Goal: Complete application form

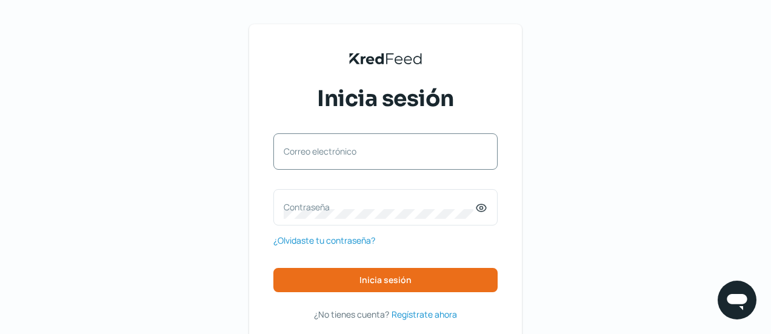
click at [367, 155] on label "Correo electrónico" at bounding box center [380, 151] width 192 height 12
click at [367, 155] on input "Correo electrónico" at bounding box center [386, 157] width 204 height 11
click at [560, 189] on div "KredFeed's Black Logo Inicia sesión Correo electrónico Contraseña ¿Olvidaste tu…" at bounding box center [385, 196] width 771 height 392
click at [381, 162] on input "Correo electrónico" at bounding box center [386, 157] width 204 height 11
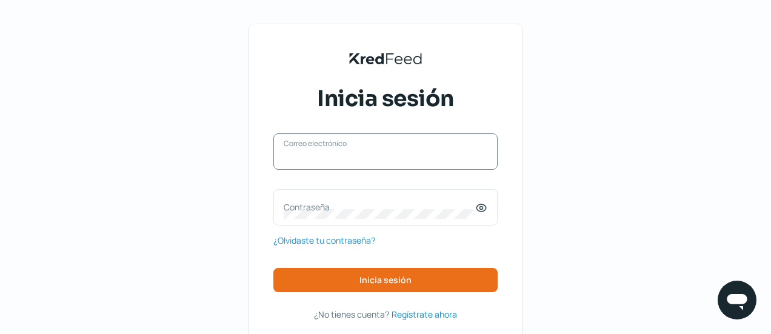
paste input "[EMAIL_ADDRESS][DOMAIN_NAME]"
type input "[EMAIL_ADDRESS][DOMAIN_NAME]"
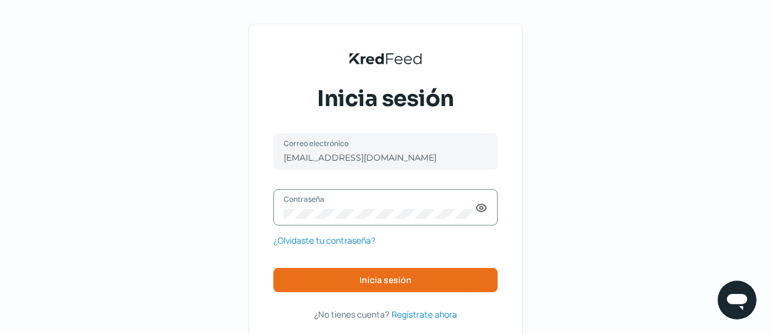
click at [481, 213] on icon at bounding box center [481, 208] width 12 height 12
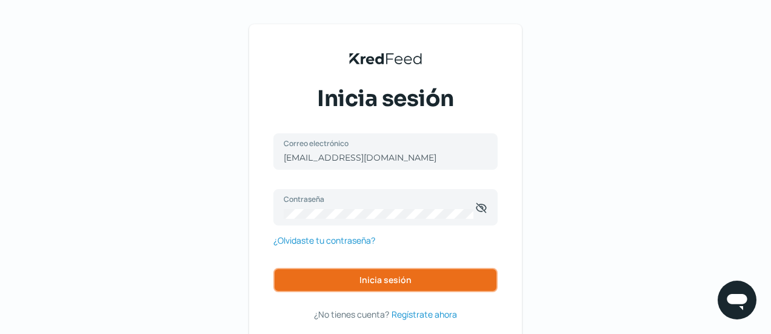
click at [406, 288] on button "Inicia sesión" at bounding box center [385, 280] width 224 height 24
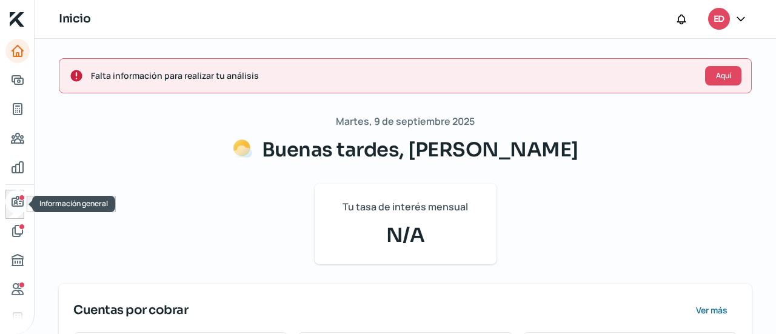
click at [19, 201] on icon "Información general" at bounding box center [17, 201] width 11 height 10
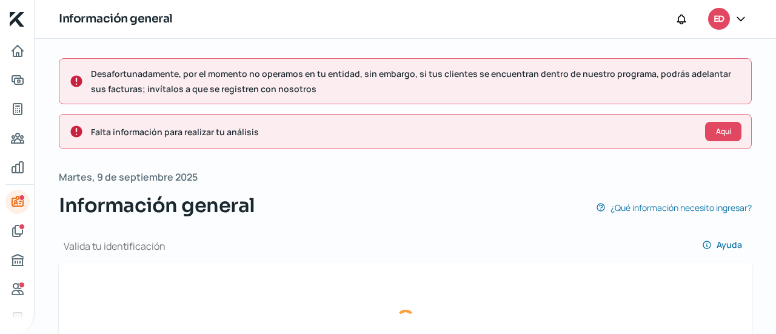
type input "08755013-b947-40eb-becf-5c73c89f6c95-officialIdFront.jpg"
type input "08755013-b947-40eb-becf-5c73c89f6c95-officialIdBack.jpg"
type input "[EMAIL_ADDRESS][DOMAIN_NAME]"
type input "Régimen simplificado de confianza"
type input "Laminas Y Perfiles"
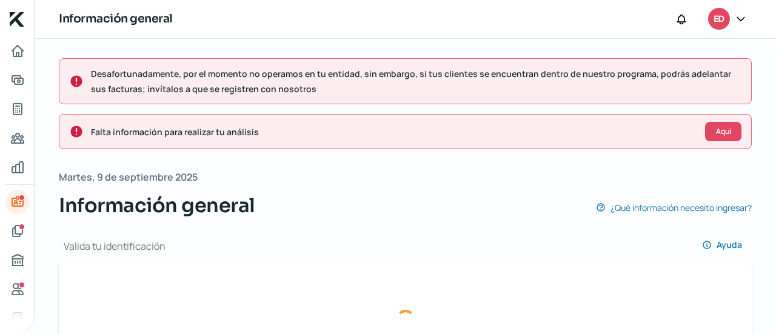
type input "66 - 9137 - 4192"
type input "PEHE9403111A5"
type input "Av [PERSON_NAME]"
type input "3314"
type input "82185"
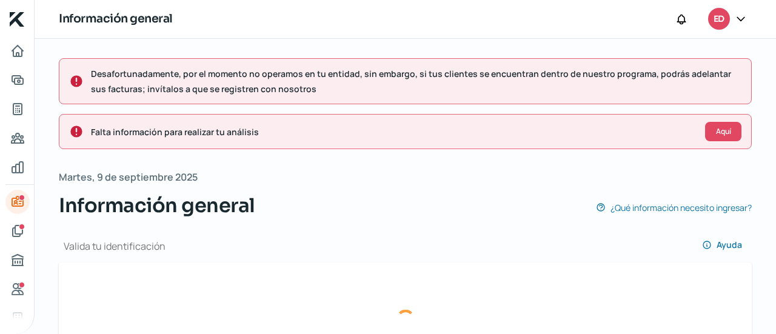
type input "Loma Atravesada"
type input "Mazatlan"
type input "[GEOGRAPHIC_DATA]"
type input "CDD Fiscal CFE Ago.jpg"
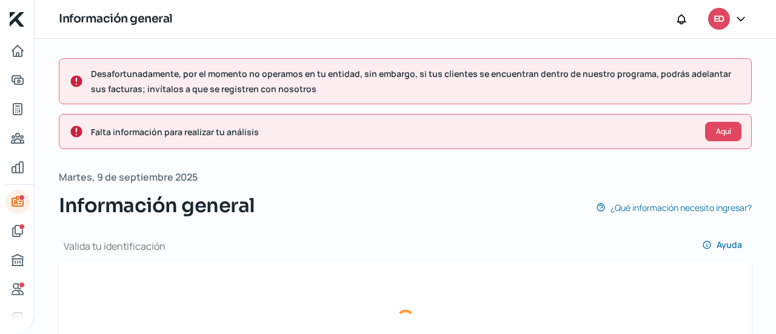
type input "2"
type input "0"
type input "Rentada"
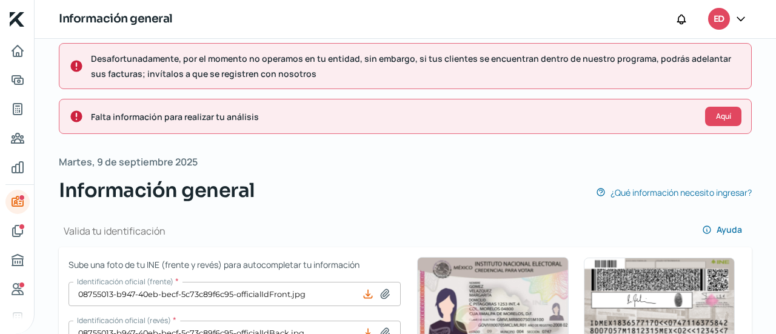
scroll to position [12, 0]
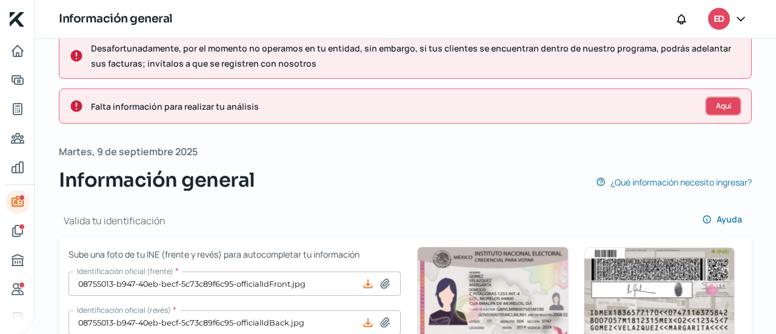
click at [723, 110] on button "Aquí" at bounding box center [723, 105] width 36 height 19
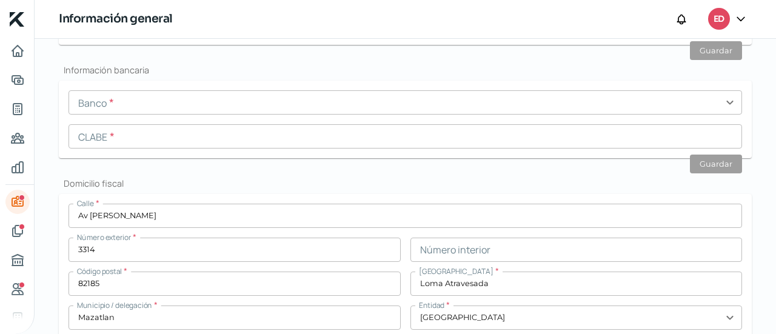
scroll to position [846, 0]
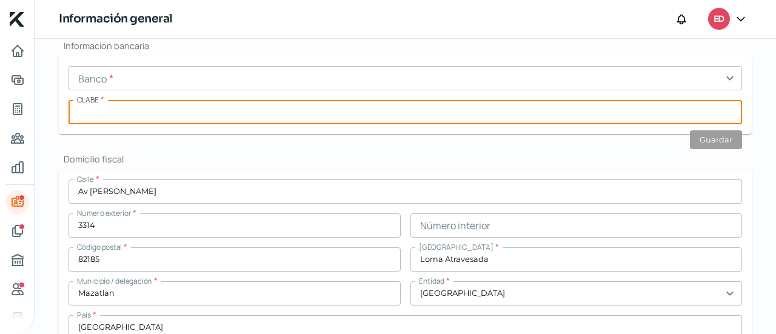
click at [194, 111] on input "text" at bounding box center [404, 112] width 673 height 24
type input "014744220009035470"
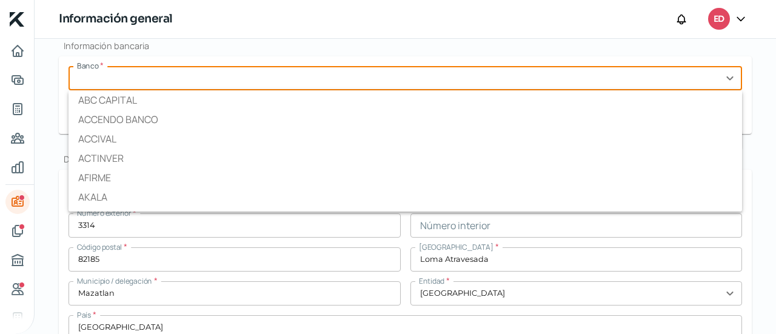
click at [201, 81] on input "text" at bounding box center [404, 78] width 673 height 24
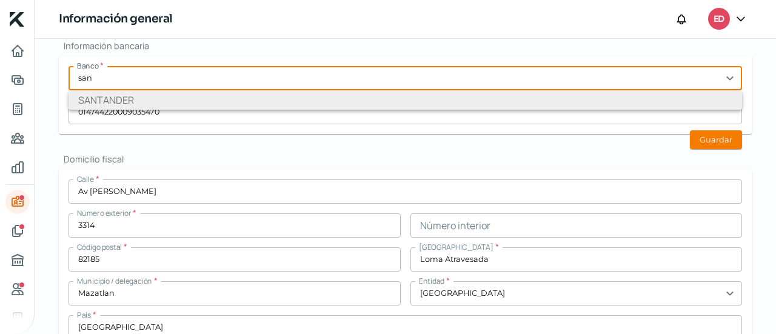
click at [212, 98] on li "SANTANDER" at bounding box center [404, 99] width 673 height 19
type input "SANTANDER"
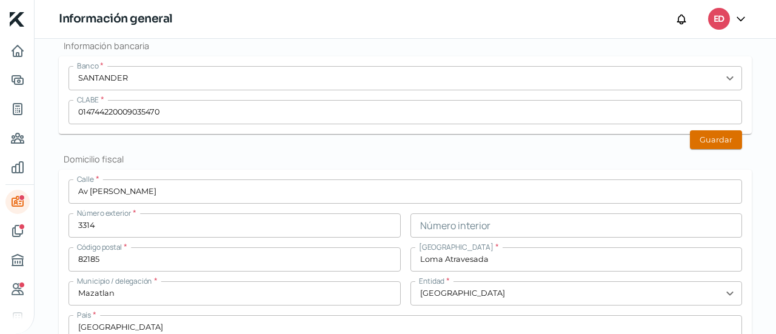
click at [690, 140] on button "Guardar" at bounding box center [716, 139] width 52 height 19
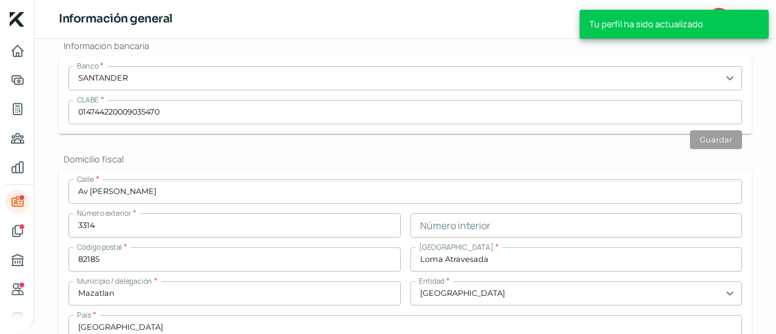
scroll to position [802, 0]
click at [18, 229] on icon "Documentos" at bounding box center [17, 231] width 15 height 15
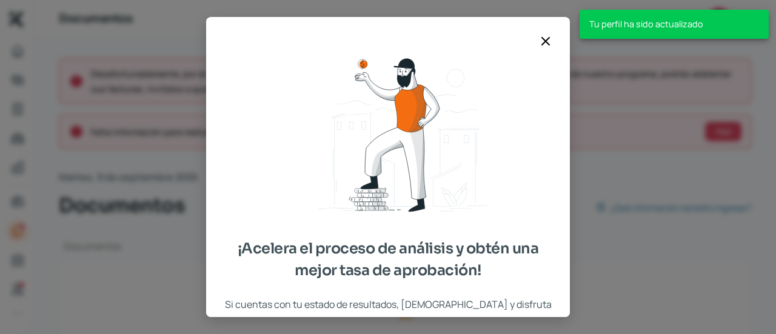
type input "GeneraConstancia [DATE].pdf"
click at [541, 43] on icon at bounding box center [545, 41] width 15 height 15
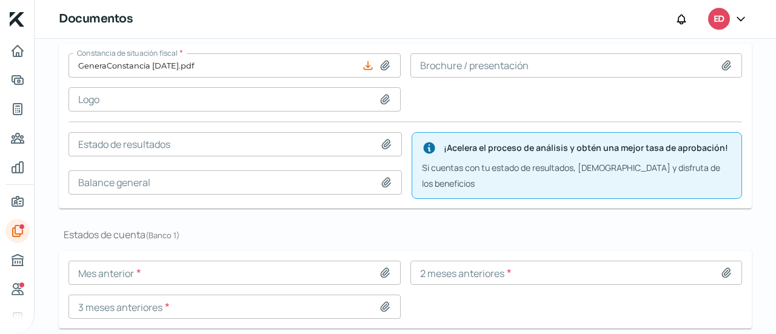
scroll to position [252, 0]
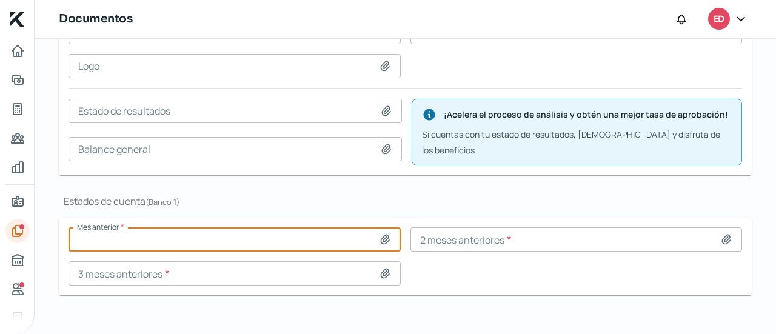
click at [386, 227] on input at bounding box center [234, 239] width 332 height 24
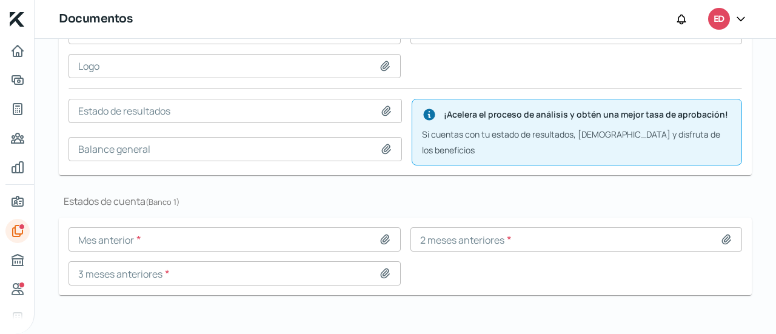
type input "C:\fakepath\Estado de cuenta [DATE].pdf"
type input "Estado de cuenta [DATE].pdf"
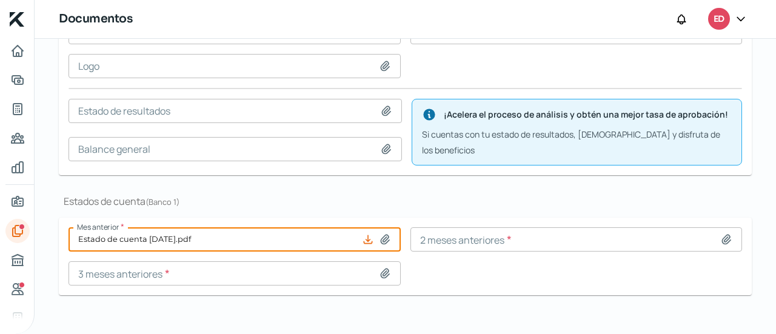
click at [726, 233] on icon at bounding box center [726, 239] width 12 height 12
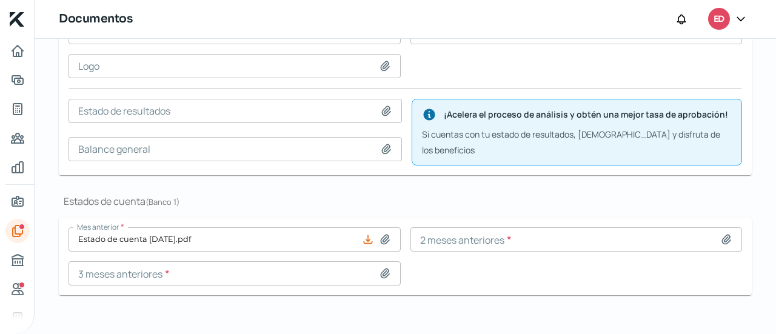
type input "C:\fakepath\Estado de cuenta [DATE].pdf"
type input "Estado de cuenta [DATE].pdf"
click at [387, 267] on icon at bounding box center [385, 273] width 12 height 12
type input "C:\fakepath\Estado de cuenta [DATE].pdf"
type input "Estado de cuenta [DATE].pdf"
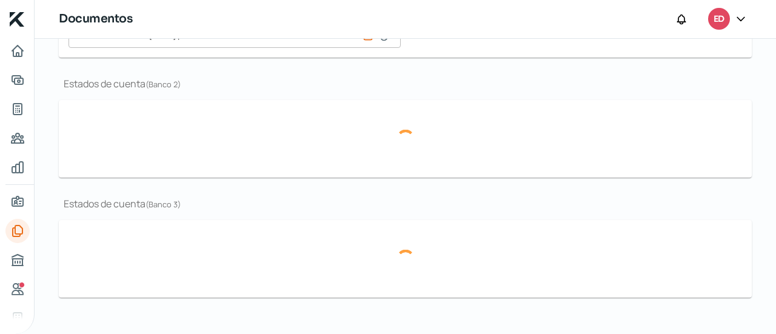
scroll to position [447, 0]
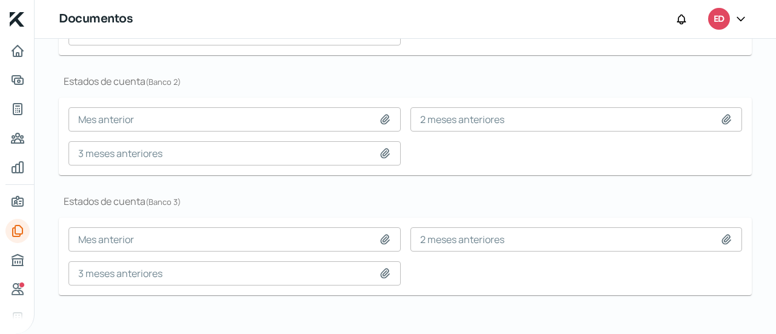
drag, startPoint x: 775, startPoint y: 222, endPoint x: 761, endPoint y: 123, distance: 100.5
click at [761, 123] on div "Desafortunadamente, por el momento no operamos en tu entidad, sin embargo, si t…" at bounding box center [405, 186] width 741 height 295
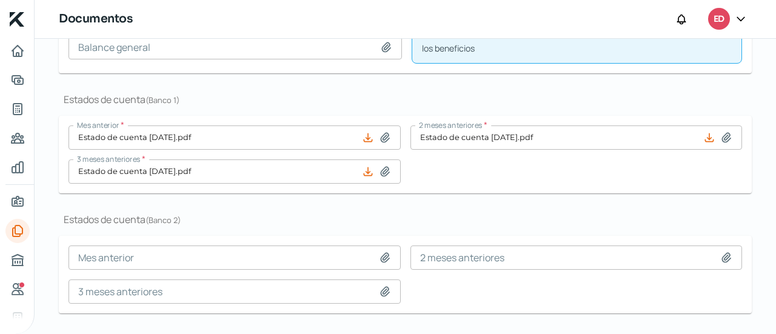
scroll to position [312, 0]
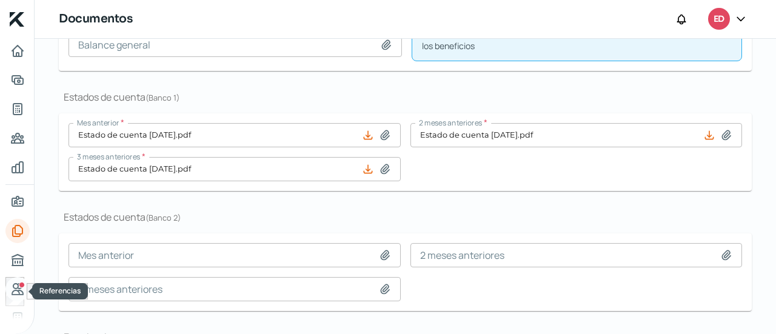
click at [21, 287] on div "Referencias" at bounding box center [22, 285] width 6 height 6
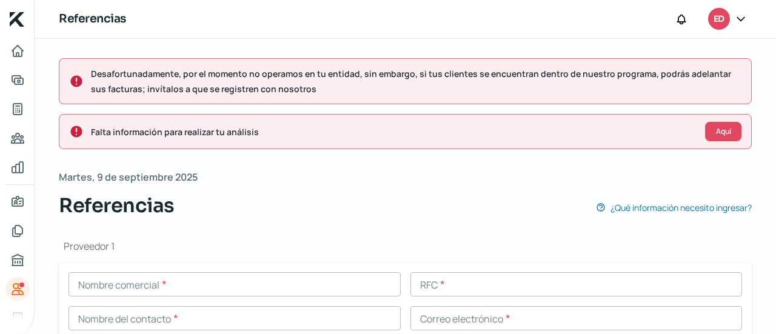
drag, startPoint x: 775, startPoint y: 112, endPoint x: 765, endPoint y: 136, distance: 26.3
click at [766, 143] on div "Desafortunadamente, por el momento no operamos en tu entidad, sin embargo, si t…" at bounding box center [405, 186] width 741 height 295
drag, startPoint x: 775, startPoint y: 129, endPoint x: 775, endPoint y: 152, distance: 23.0
click at [770, 155] on div "Desafortunadamente, por el momento no operamos en tu entidad, sin embargo, si t…" at bounding box center [405, 186] width 741 height 295
drag, startPoint x: 775, startPoint y: 134, endPoint x: 773, endPoint y: 153, distance: 19.5
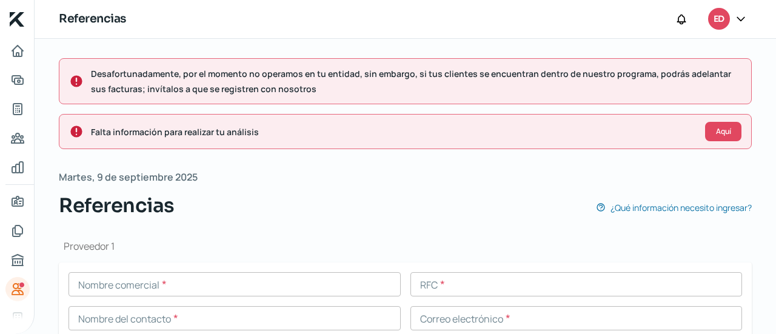
click at [770, 165] on div "Desafortunadamente, por el momento no operamos en tu entidad, sin embargo, si t…" at bounding box center [405, 186] width 741 height 295
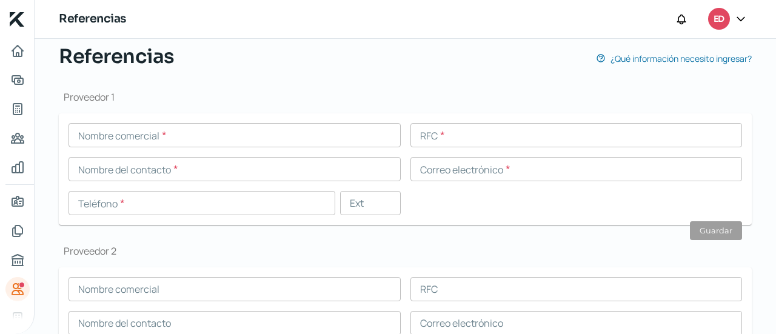
scroll to position [155, 0]
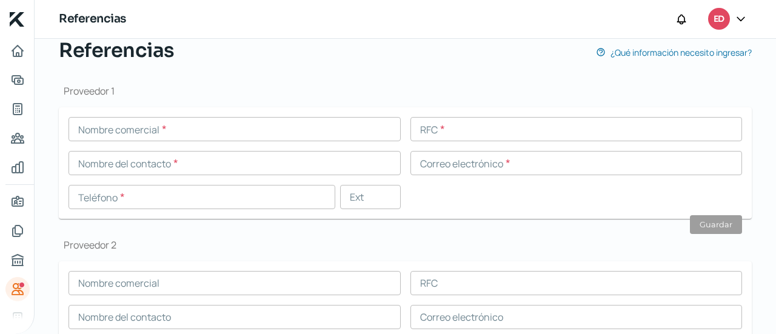
click at [170, 142] on div "Nombre comercial * RFC * Nombre del contacto * Correo electrónico * Teléfono * …" at bounding box center [404, 163] width 673 height 92
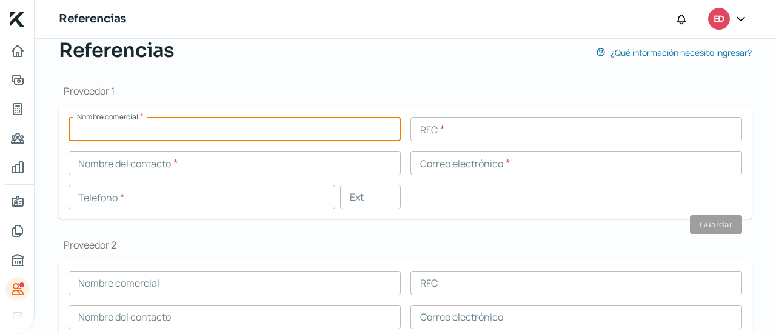
click at [169, 136] on input "text" at bounding box center [234, 129] width 332 height 24
paste input "Kilacero"
type input "Kilacero"
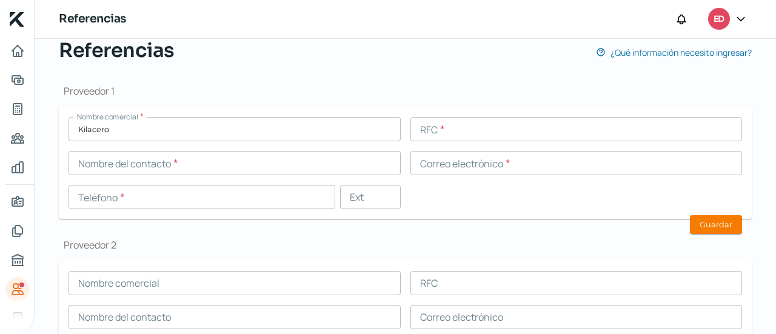
click at [457, 201] on div "Nombre comercial * Kilacero RFC * Nombre del contacto * Correo electrónico * Te…" at bounding box center [404, 163] width 673 height 92
click at [198, 162] on input "text" at bounding box center [234, 163] width 332 height 24
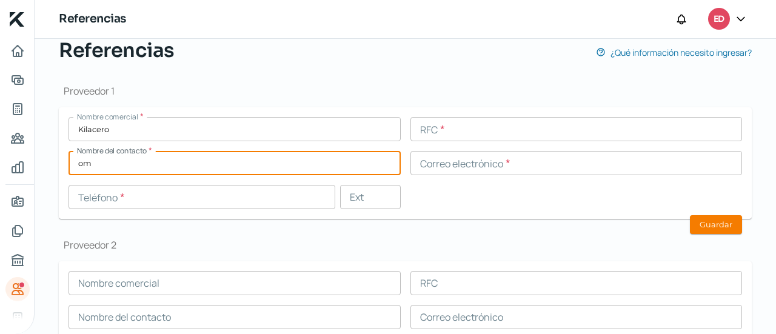
type input "o"
type input "[PERSON_NAME]"
click at [162, 204] on input "text" at bounding box center [201, 197] width 267 height 24
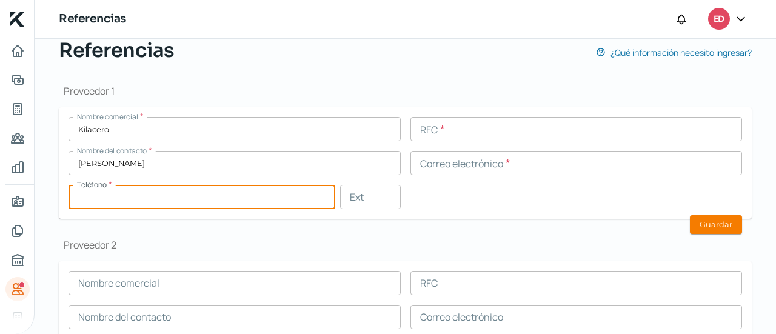
paste input "68 - 6840 - 0469"
type input "68 - 6840 - 0469"
click at [510, 258] on div "Proveedor 2 Nombre comercial RFC Nombre del contacto Correo electrónico Teléfon…" at bounding box center [405, 305] width 693 height 135
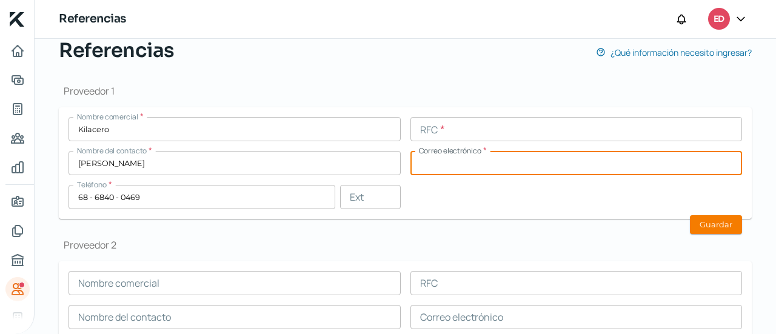
paste input "[EMAIL_ADDRESS][DOMAIN_NAME]"
type input "[EMAIL_ADDRESS][DOMAIN_NAME]"
click at [469, 209] on form "Nombre comercial * Kilacero RFC * Nombre del contacto * [PERSON_NAME] Correo el…" at bounding box center [405, 163] width 693 height 112
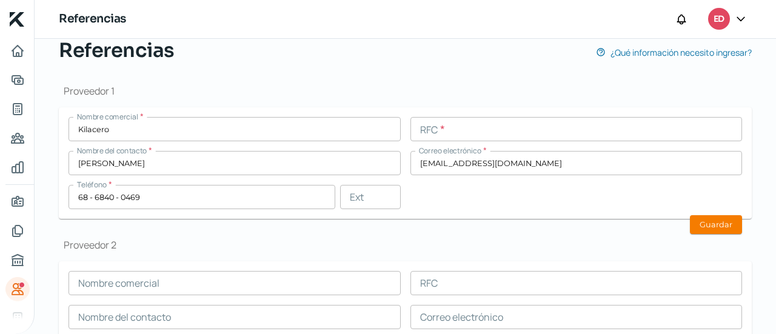
click at [476, 134] on input "text" at bounding box center [576, 129] width 332 height 24
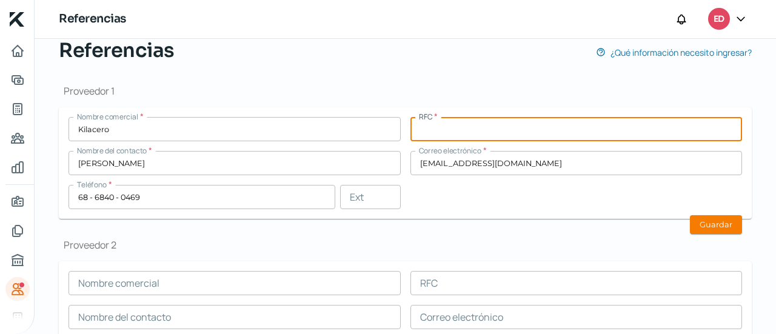
paste input "KIL100428CN1"
type input "KIL100428CN1"
click at [578, 189] on div "Nombre comercial * Kilacero RFC * KIL100428CN1 Nombre del contacto * [PERSON_NA…" at bounding box center [404, 163] width 673 height 92
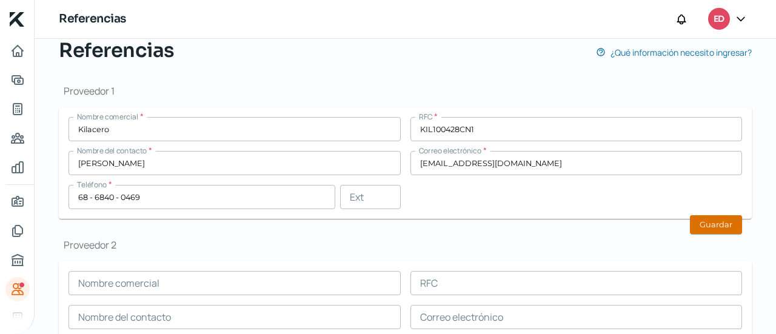
click at [714, 223] on button "Guardar" at bounding box center [716, 224] width 52 height 19
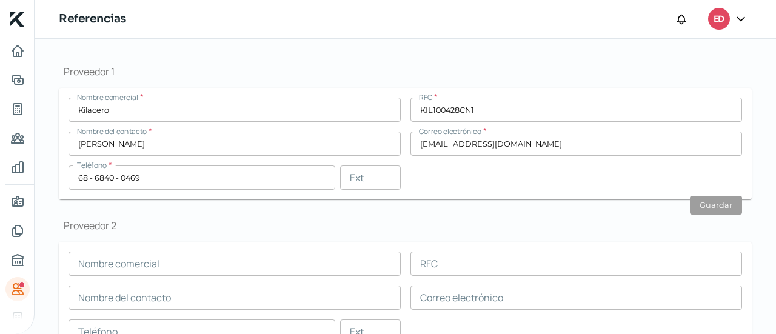
scroll to position [171, 0]
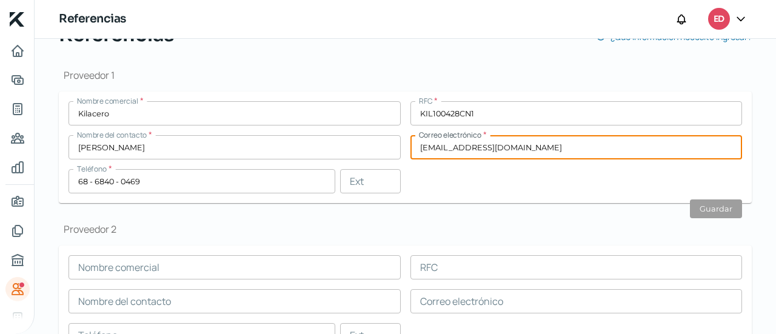
drag, startPoint x: 544, startPoint y: 152, endPoint x: 397, endPoint y: 147, distance: 147.4
click at [397, 147] on div "Nombre comercial * Kilacero RFC * KIL100428CN1 Nombre del contacto * [PERSON_NA…" at bounding box center [404, 147] width 673 height 92
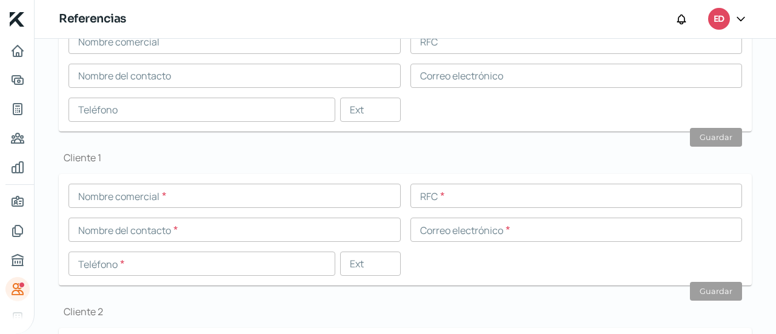
scroll to position [398, 0]
click at [507, 229] on input "text" at bounding box center [576, 228] width 332 height 24
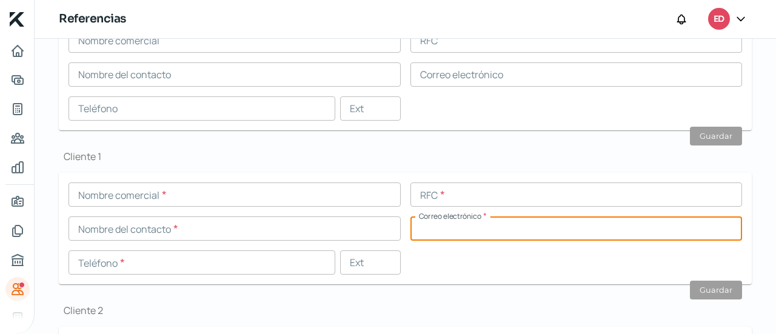
paste input "[EMAIL_ADDRESS][DOMAIN_NAME]"
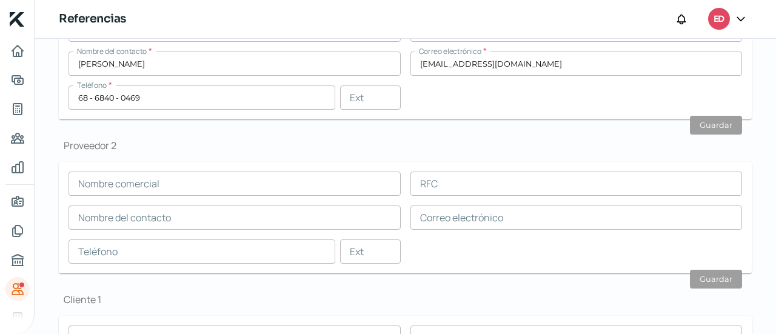
scroll to position [223, 0]
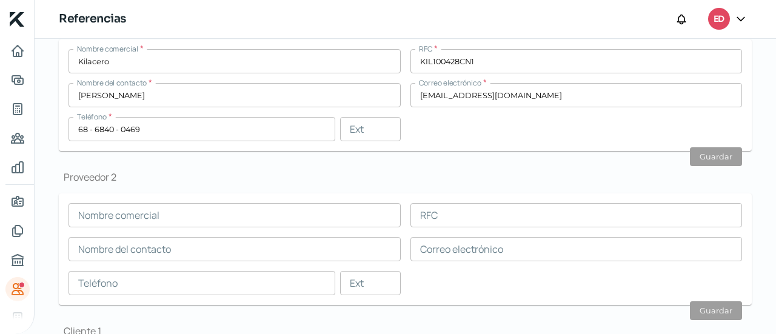
type input "[EMAIL_ADDRESS][DOMAIN_NAME]"
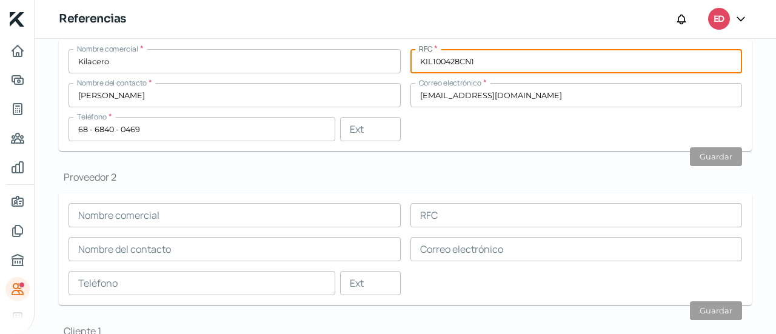
drag, startPoint x: 480, startPoint y: 61, endPoint x: 390, endPoint y: 64, distance: 89.8
click at [390, 64] on div "Nombre comercial * Kilacero RFC * KIL100428CN1 Nombre del contacto * [PERSON_NA…" at bounding box center [404, 95] width 673 height 92
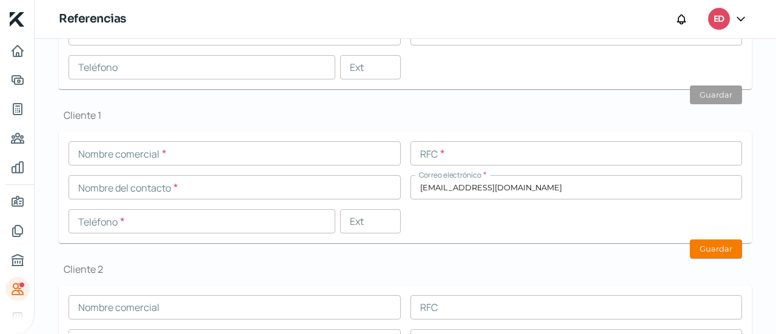
scroll to position [443, 0]
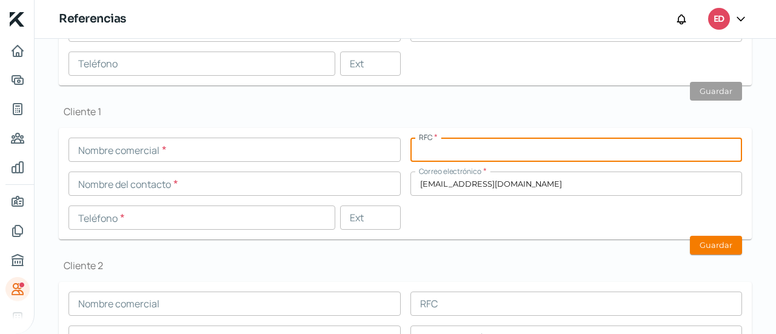
click at [464, 151] on input "text" at bounding box center [576, 150] width 332 height 24
paste input "KIL100428CN1"
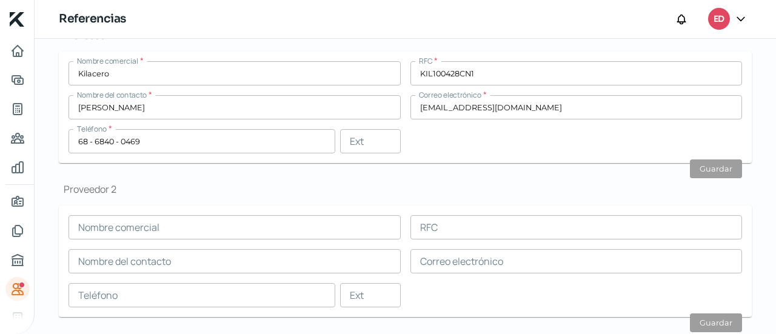
scroll to position [195, 0]
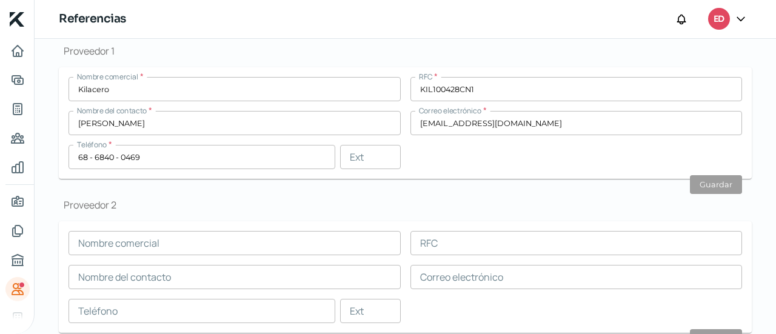
type input "KIL100428CN1"
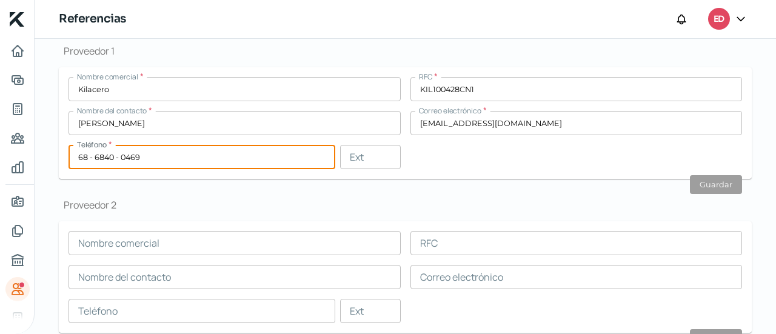
drag, startPoint x: 166, startPoint y: 162, endPoint x: 48, endPoint y: 156, distance: 117.8
click at [51, 156] on div "Desafortunadamente, por el momento no operamos en tu entidad, sin embargo, si t…" at bounding box center [405, 267] width 741 height 846
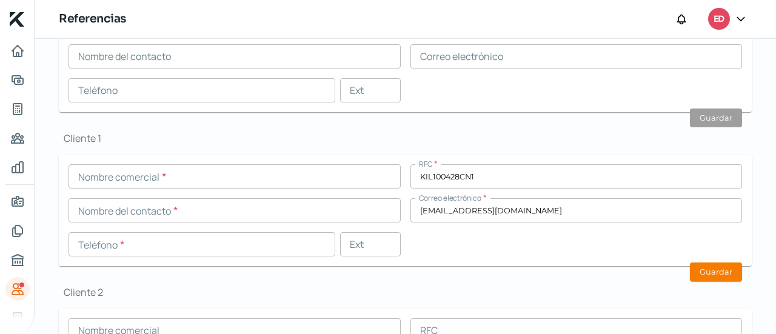
scroll to position [417, 0]
click at [200, 213] on input "text" at bounding box center [234, 209] width 332 height 24
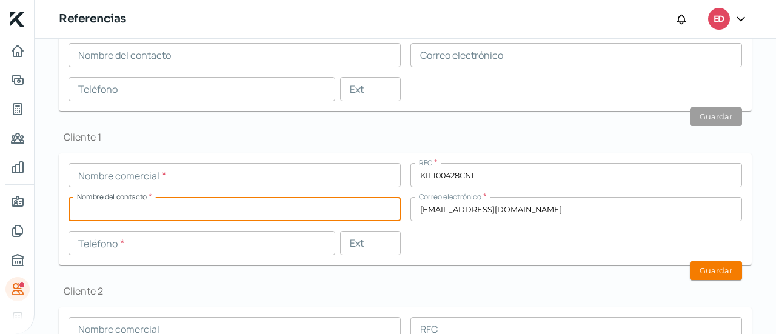
paste input "68 - 6840 - 0469"
type input "68 - 6840 - 0469"
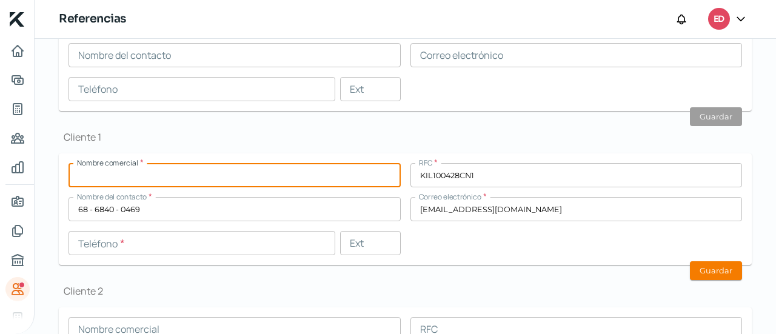
click at [169, 172] on input "text" at bounding box center [234, 175] width 332 height 24
type input "Kilacero"
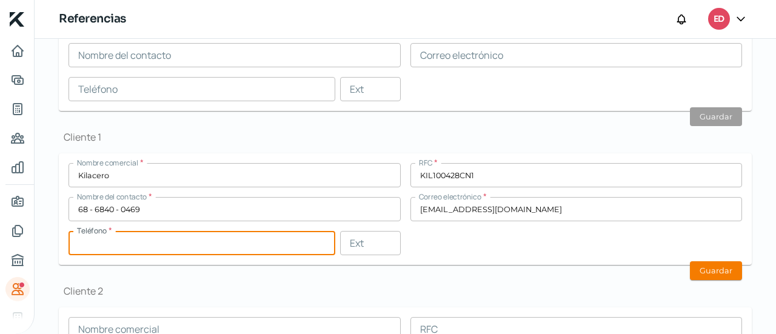
click at [182, 242] on input "text" at bounding box center [201, 243] width 267 height 24
paste input "68 - 6840 - 0469"
type input "68 - 6840 - 0469"
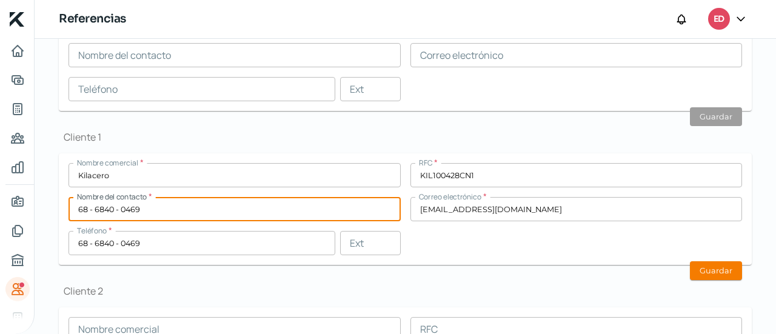
drag, startPoint x: 167, startPoint y: 207, endPoint x: 30, endPoint y: 197, distance: 137.4
click at [30, 197] on div "Inicio | KredFeed Referencias ED Desafortunadamente, por el momento no operamos…" at bounding box center [388, 167] width 776 height 334
type input "[PERSON_NAME]"
click at [703, 279] on div "Proveedor 1 Nombre comercial * Kilacero RFC * KIL100428CN1 Nombre del contacto …" at bounding box center [405, 125] width 693 height 645
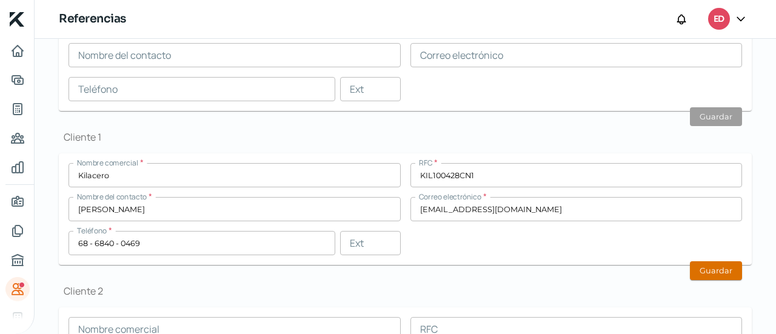
click at [703, 272] on button "Guardar" at bounding box center [716, 270] width 52 height 19
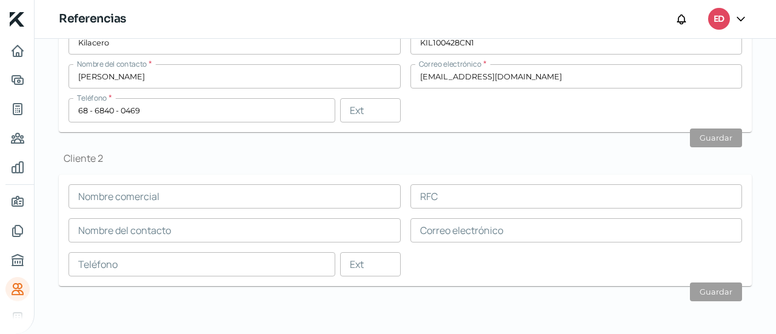
click at [212, 232] on input "text" at bounding box center [234, 230] width 332 height 24
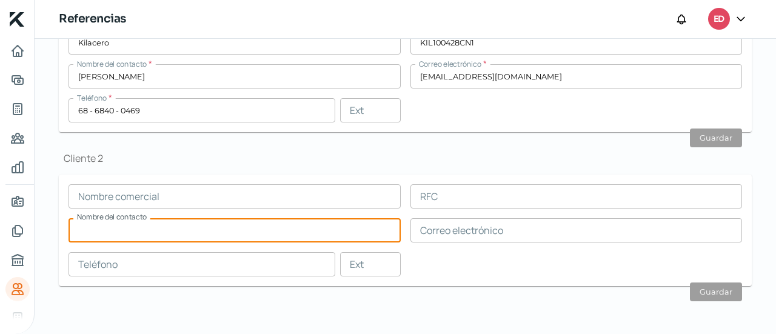
paste input "6691 232440"
type input "6691 232440"
click at [177, 261] on input "text" at bounding box center [201, 264] width 267 height 24
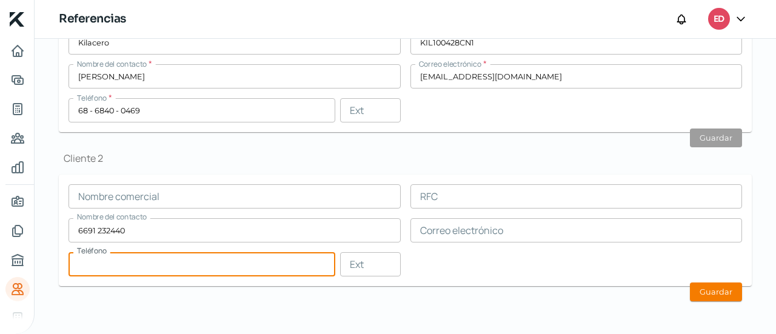
paste input "66 - 9123 - 2440"
type input "66 - 9123 - 2440"
click at [181, 199] on input "text" at bounding box center [234, 196] width 332 height 24
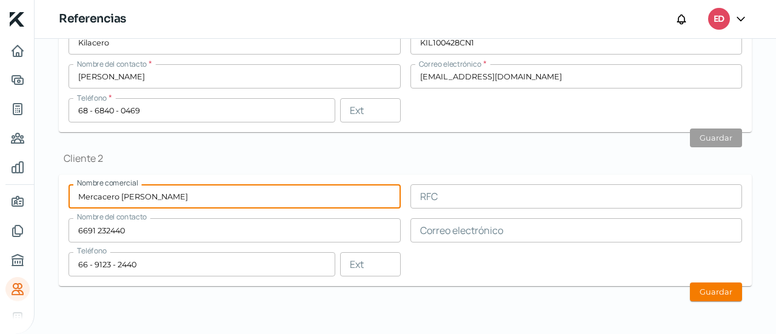
type input "Mercacero [PERSON_NAME]"
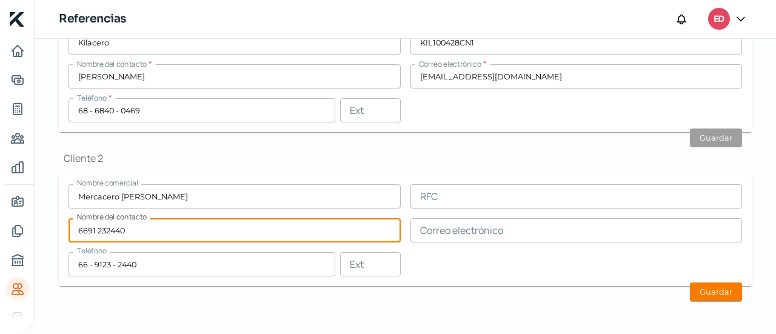
drag, startPoint x: 150, startPoint y: 233, endPoint x: 36, endPoint y: 222, distance: 114.5
type input "I"
type input "[PERSON_NAME]"
click at [484, 202] on input "text" at bounding box center [576, 196] width 332 height 24
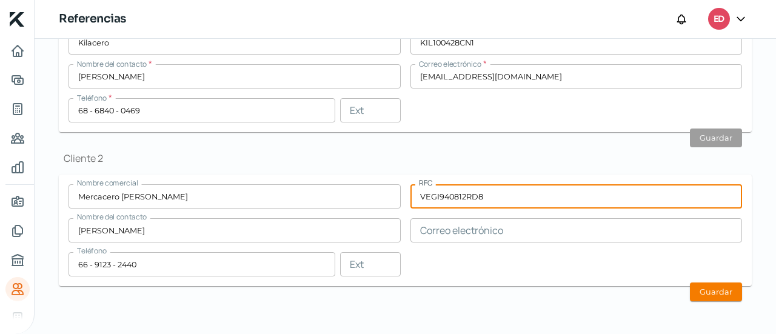
type input "VEGI940812RD8"
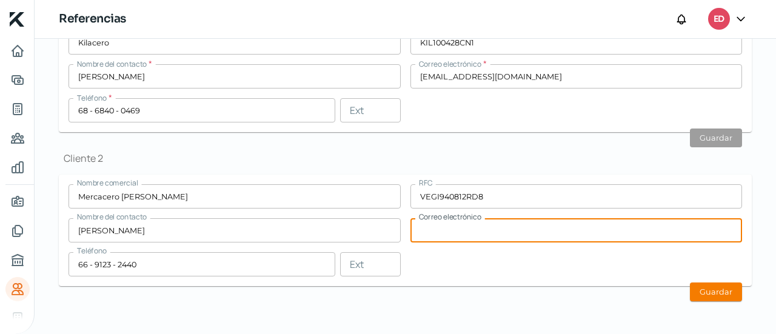
click at [620, 239] on input "text" at bounding box center [576, 230] width 332 height 24
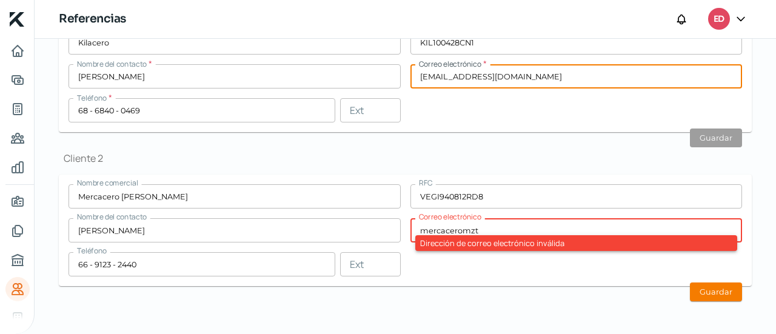
drag, startPoint x: 475, startPoint y: 79, endPoint x: 550, endPoint y: 79, distance: 75.2
click at [550, 79] on input "[EMAIL_ADDRESS][DOMAIN_NAME]" at bounding box center [576, 76] width 332 height 24
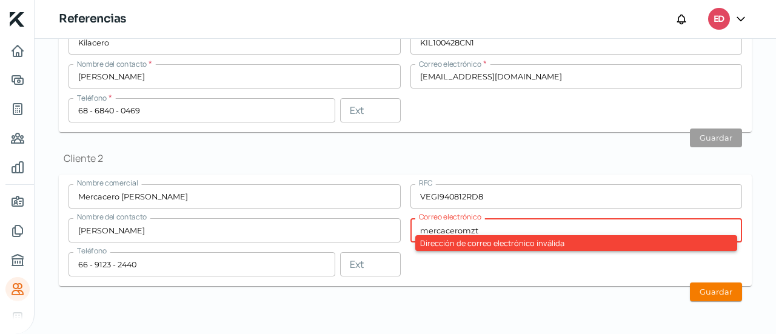
click at [511, 231] on input "mercaceromzt" at bounding box center [576, 230] width 332 height 24
paste input "@[DOMAIN_NAME]"
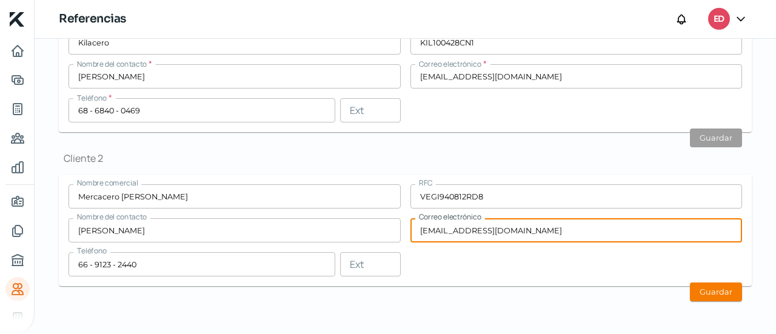
type input "[EMAIL_ADDRESS][DOMAIN_NAME]"
click at [554, 270] on div "Nombre comercial Mercacero [PERSON_NAME] RFC VEGI940812RD8 Nombre del contacto …" at bounding box center [404, 230] width 673 height 92
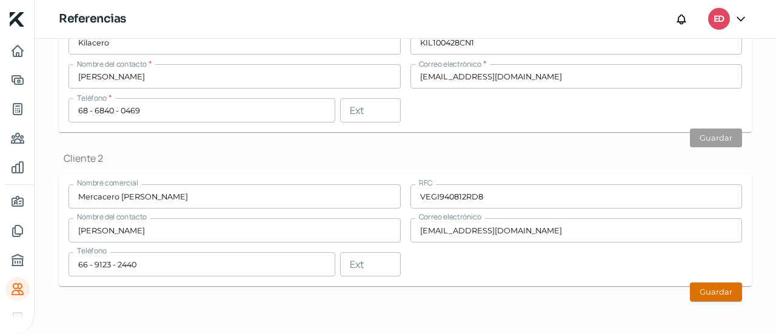
click at [700, 286] on button "Guardar" at bounding box center [716, 291] width 52 height 19
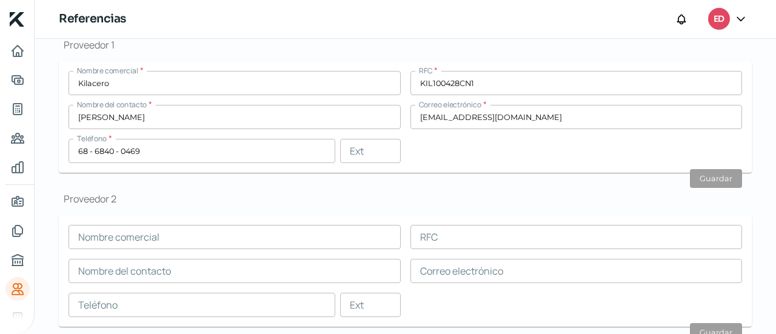
scroll to position [152, 0]
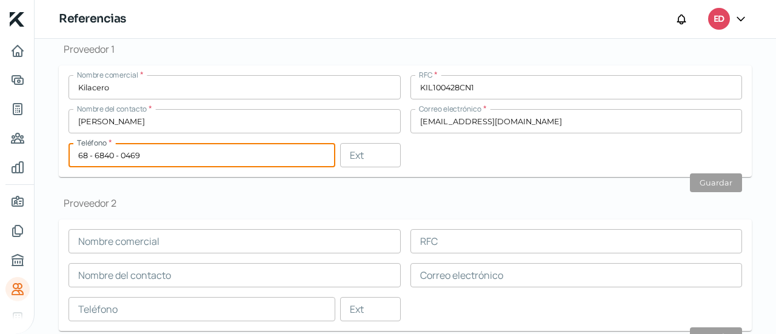
drag, startPoint x: 153, startPoint y: 156, endPoint x: 38, endPoint y: 136, distance: 116.8
click at [39, 138] on div "Desafortunadamente, por el momento no operamos en tu entidad, sin embargo, si t…" at bounding box center [405, 287] width 741 height 801
paste input "81 - 2466 - 3051"
type input "81 - 2466 - 3051"
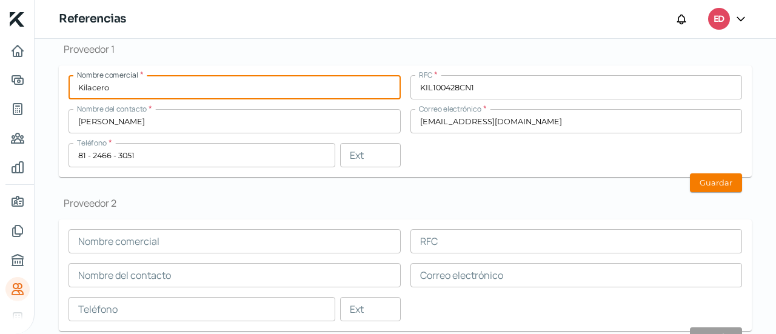
click at [125, 90] on input "Kilacero" at bounding box center [234, 87] width 332 height 24
type input "K"
type input "Acero [PERSON_NAME]"
drag, startPoint x: 480, startPoint y: 87, endPoint x: 395, endPoint y: 82, distance: 85.6
click at [396, 83] on div "Nombre comercial * Acero [PERSON_NAME] RFC * KIL100428CN1 Nombre del contacto *…" at bounding box center [404, 121] width 673 height 92
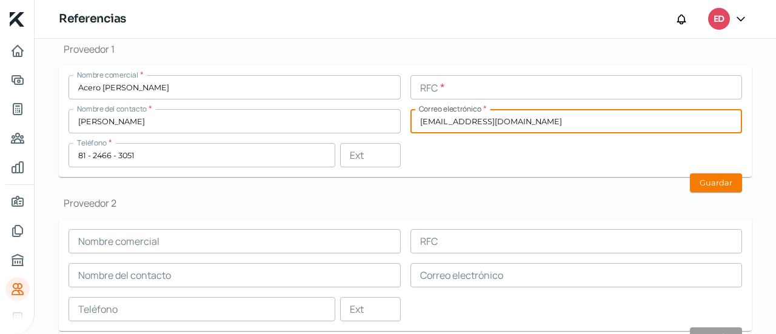
drag, startPoint x: 548, startPoint y: 122, endPoint x: 358, endPoint y: 113, distance: 190.6
click at [364, 115] on div "Nombre comercial * Acero [PERSON_NAME] RFC * Nombre del contacto * [PERSON_NAME…" at bounding box center [404, 121] width 673 height 92
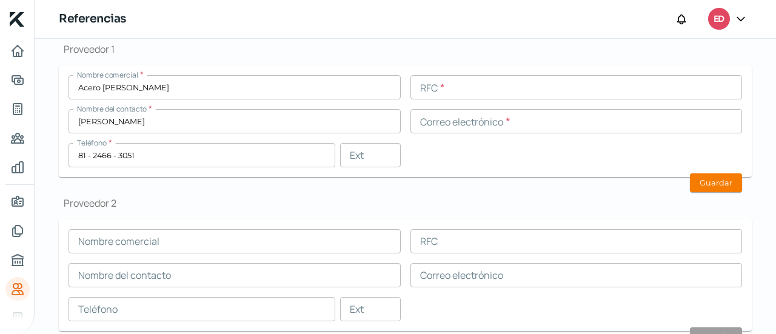
click at [470, 165] on div "Nombre comercial * Acero [PERSON_NAME] RFC * Nombre del contacto * [PERSON_NAME…" at bounding box center [404, 121] width 673 height 92
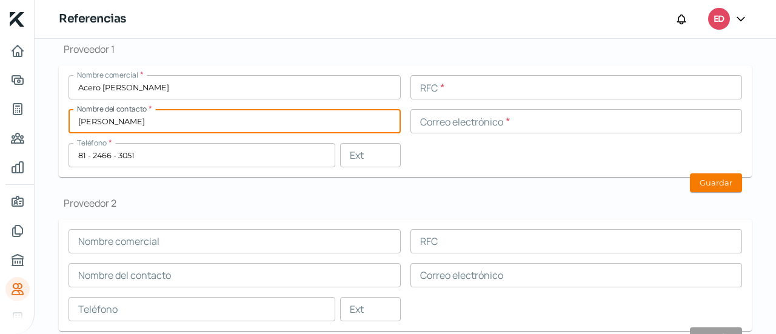
drag, startPoint x: 142, startPoint y: 124, endPoint x: 0, endPoint y: 103, distance: 143.3
click at [0, 109] on div "Inicio | KredFeed Referencias ED Desafortunadamente, por el momento no operamos…" at bounding box center [388, 167] width 776 height 334
type input "[PERSON_NAME]"
click at [252, 205] on h1 "Proveedor 2" at bounding box center [405, 202] width 693 height 13
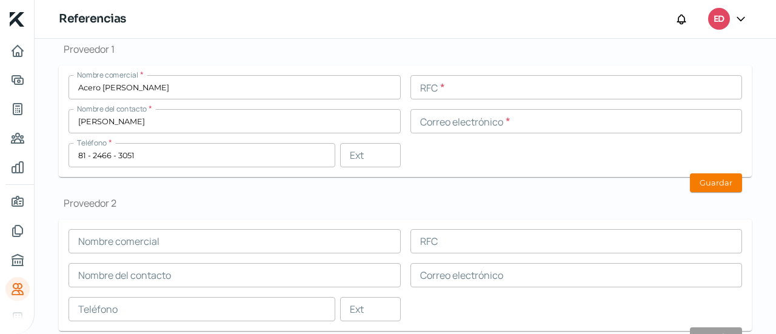
click at [153, 244] on input "text" at bounding box center [234, 241] width 332 height 24
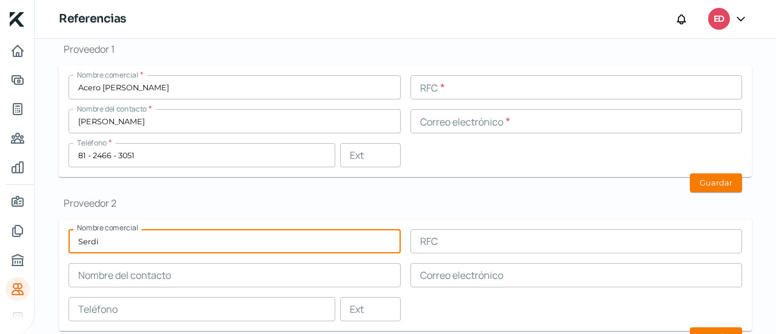
type input "Serdi"
click at [189, 270] on input "text" at bounding box center [234, 275] width 332 height 24
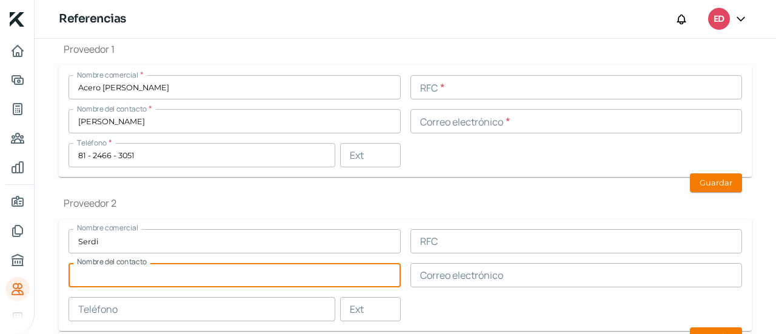
paste input "6692218811"
type input "6692218811"
click at [192, 304] on input "text" at bounding box center [201, 309] width 267 height 24
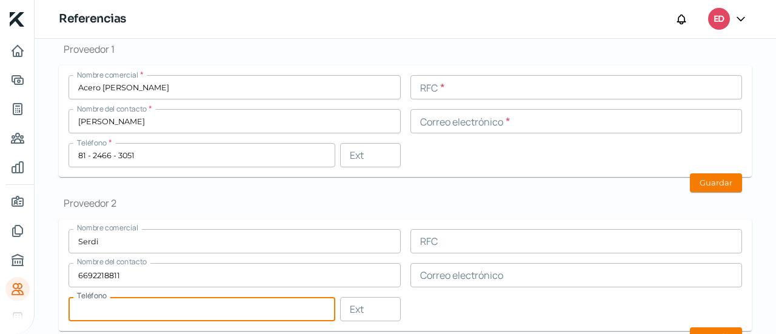
paste input "66 - 9221 - 8811"
type input "66 - 9221 - 8811"
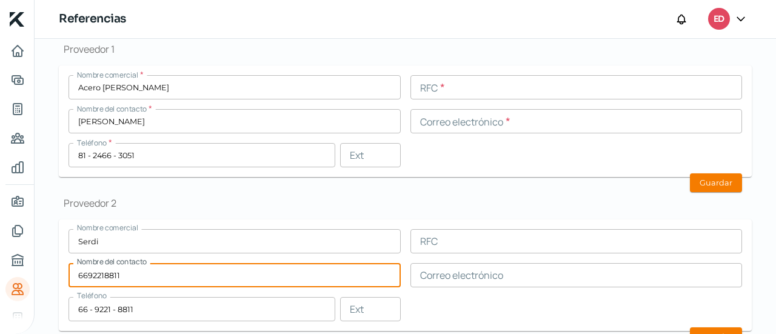
drag, startPoint x: 118, startPoint y: 277, endPoint x: 36, endPoint y: 273, distance: 81.9
click at [36, 273] on div "Desafortunadamente, por el momento no operamos en tu entidad, sin embargo, si t…" at bounding box center [405, 287] width 741 height 801
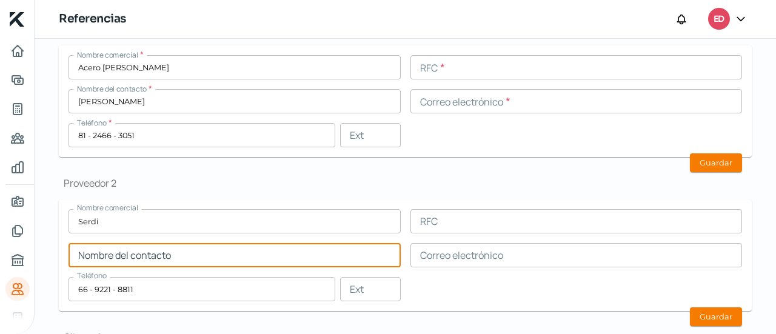
scroll to position [176, 0]
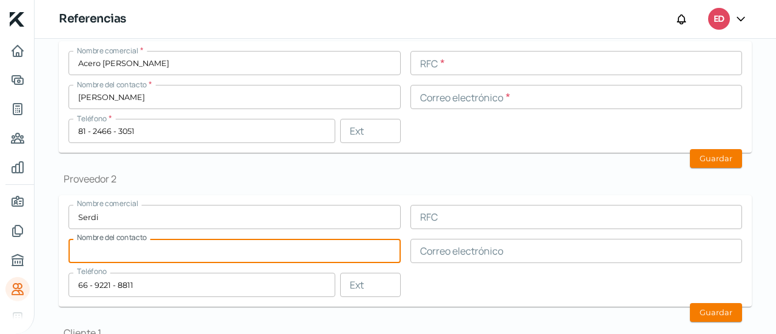
click at [456, 66] on input "text" at bounding box center [576, 63] width 332 height 24
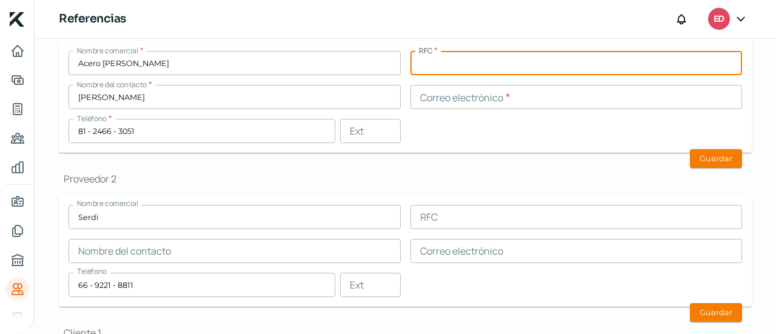
paste input "AMV950307R56"
type input "AMV950307R56"
click at [449, 138] on div "Nombre comercial * Acero [PERSON_NAME] RFC * AMV950307R56 Nombre del contacto *…" at bounding box center [404, 97] width 673 height 92
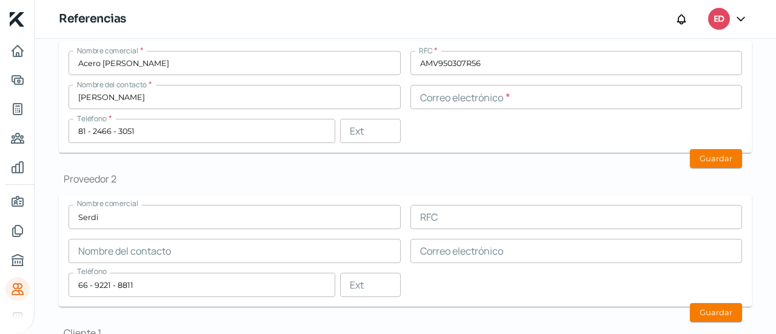
click at [471, 98] on input "text" at bounding box center [576, 97] width 332 height 24
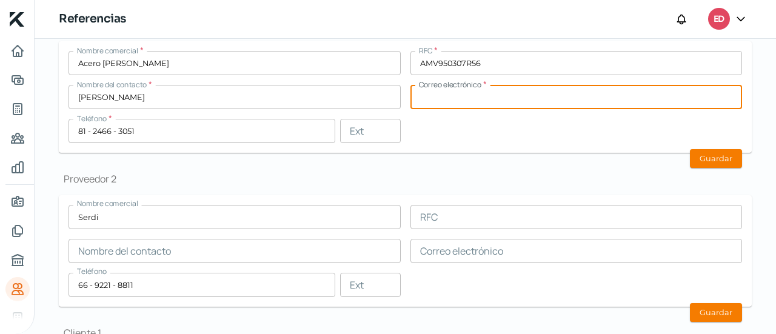
paste input "[PERSON_NAME][EMAIL_ADDRESS][DOMAIN_NAME]."
type input "[PERSON_NAME][EMAIL_ADDRESS][DOMAIN_NAME]"
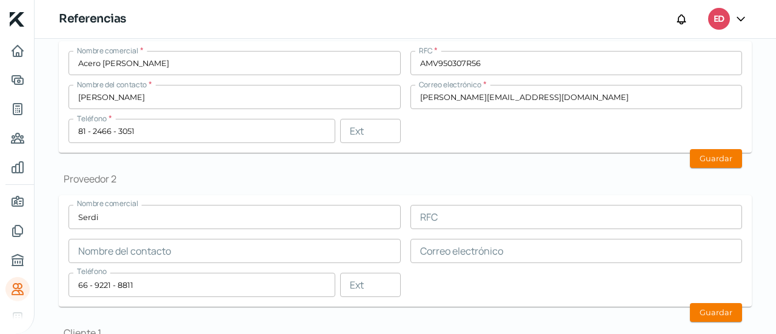
click at [483, 144] on form "Nombre comercial * Acero [PERSON_NAME] RFC * AMV950307R56 Nombre del contacto *…" at bounding box center [405, 97] width 693 height 112
click at [719, 159] on button "Guardar" at bounding box center [716, 158] width 52 height 19
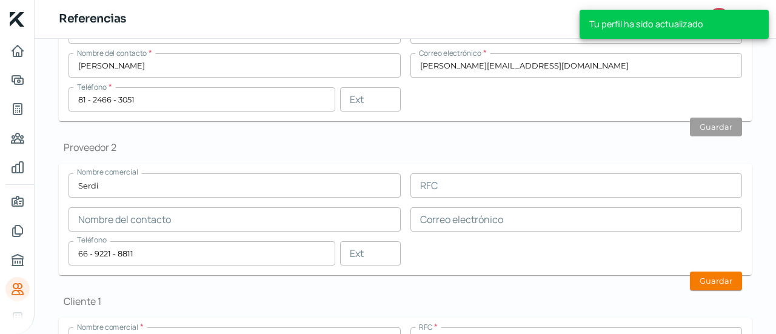
scroll to position [233, 0]
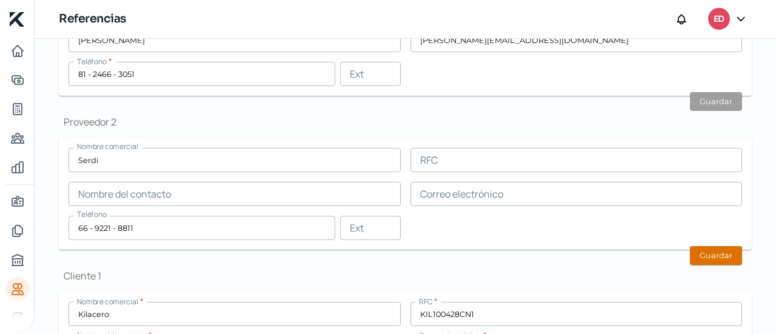
click at [709, 250] on button "Guardar" at bounding box center [716, 255] width 52 height 19
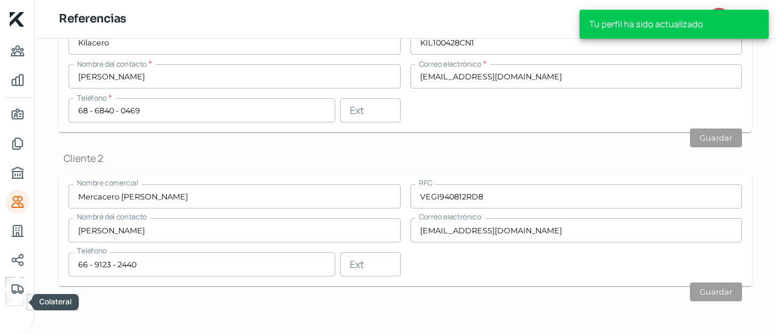
scroll to position [89, 0]
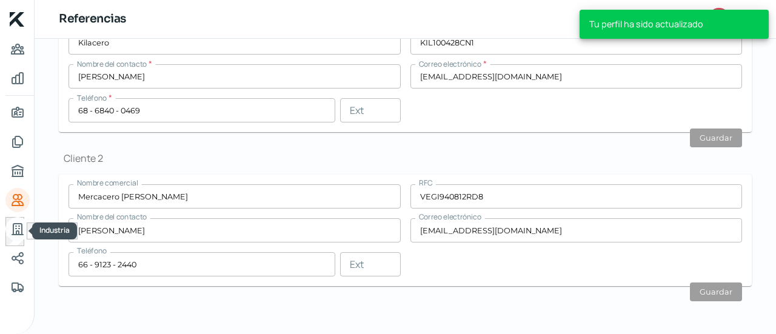
click at [18, 230] on icon "Industria" at bounding box center [17, 229] width 15 height 15
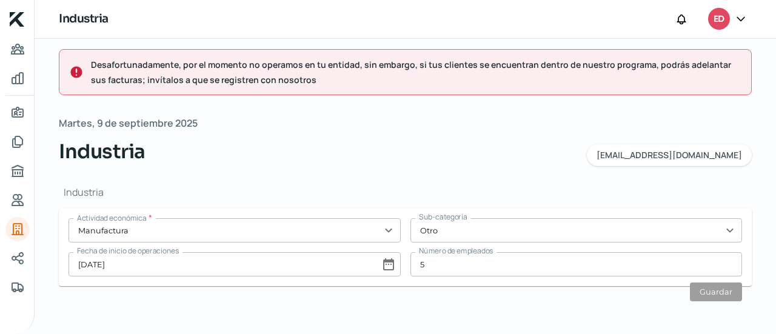
scroll to position [8, 0]
click at [16, 255] on icon "Redes sociales" at bounding box center [17, 258] width 15 height 15
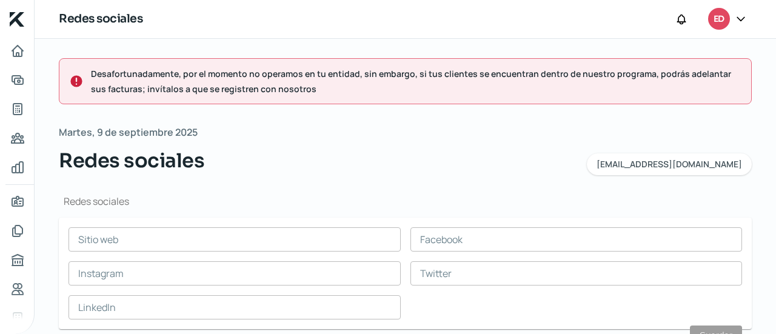
click at [740, 24] on div at bounding box center [741, 19] width 22 height 23
click at [735, 15] on icon at bounding box center [741, 19] width 12 height 12
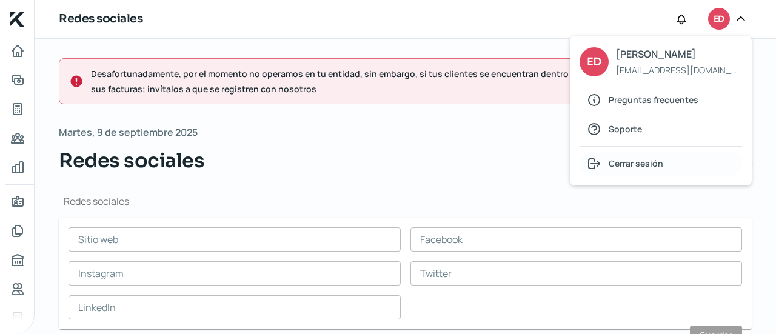
click at [633, 159] on span "Cerrar sesión" at bounding box center [636, 163] width 55 height 15
